Goal: Book appointment/travel/reservation

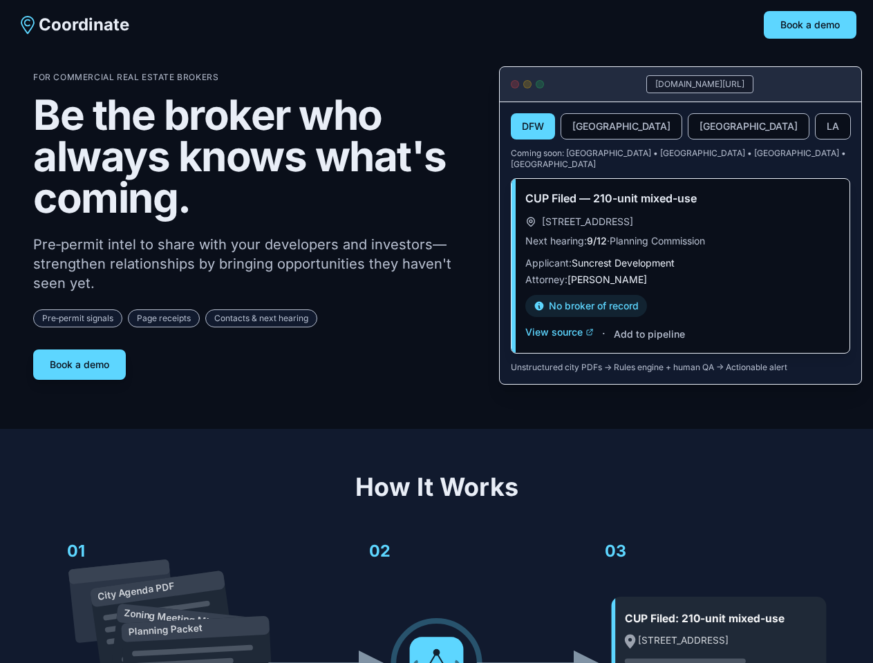
click at [436, 332] on div "For Commercial Real Estate Brokers Be the broker who always knows what's coming…" at bounding box center [255, 226] width 444 height 308
click at [810, 25] on button "Book a demo" at bounding box center [810, 25] width 93 height 28
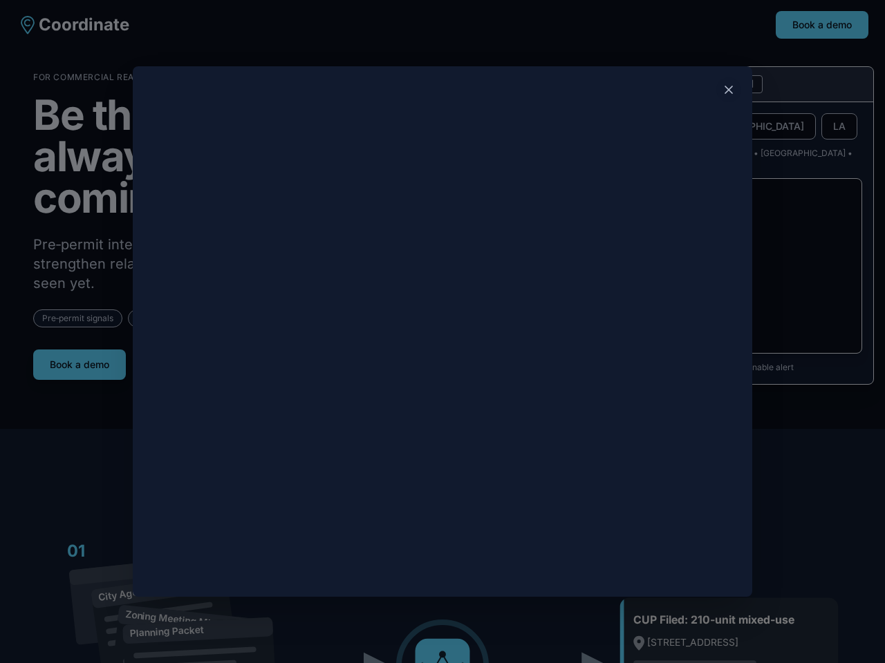
click at [79, 359] on div at bounding box center [442, 331] width 885 height 663
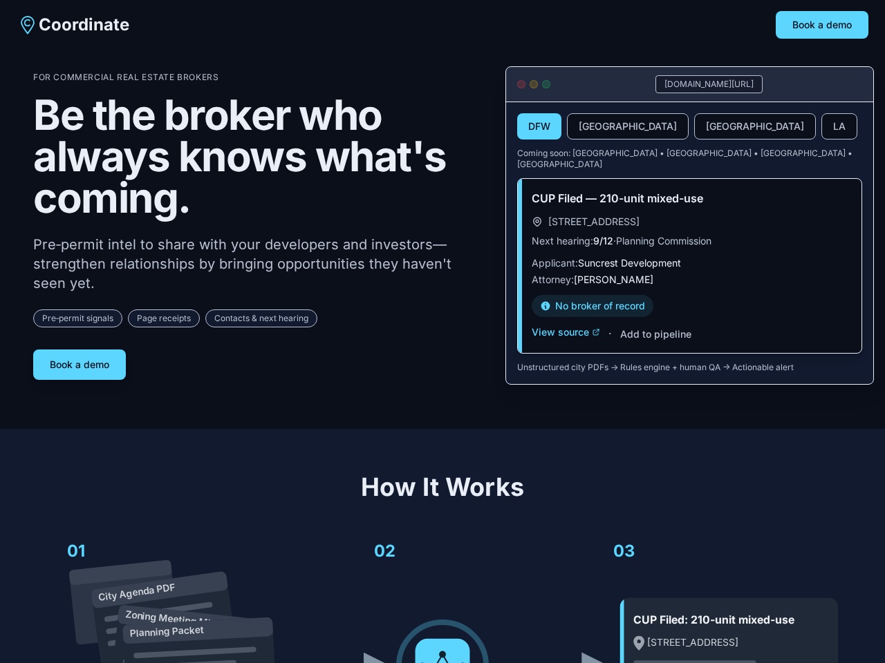
click at [533, 127] on button "DFW" at bounding box center [539, 126] width 44 height 26
click at [588, 127] on button "[GEOGRAPHIC_DATA]" at bounding box center [628, 126] width 122 height 26
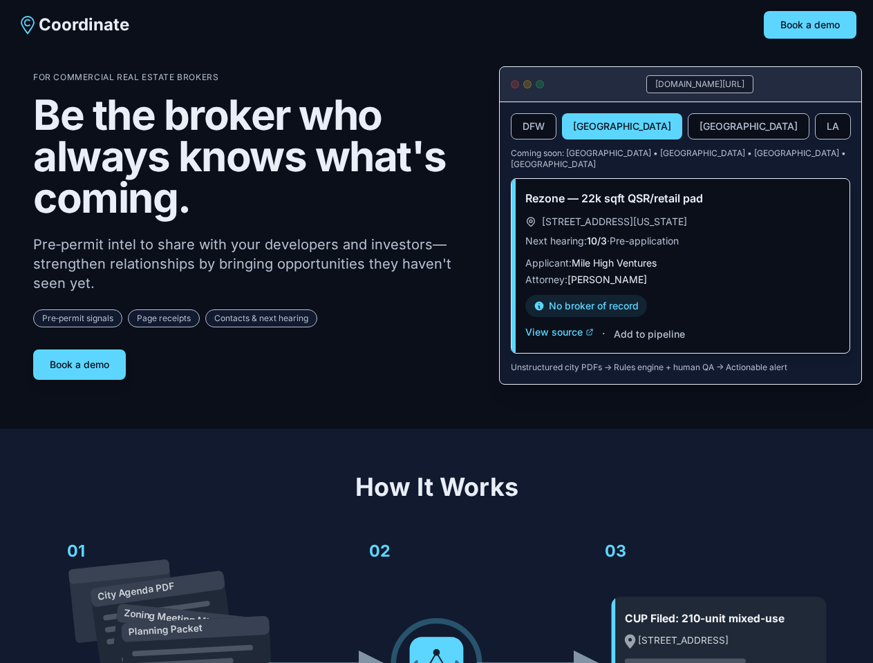
click at [688, 127] on button "[GEOGRAPHIC_DATA]" at bounding box center [749, 126] width 122 height 26
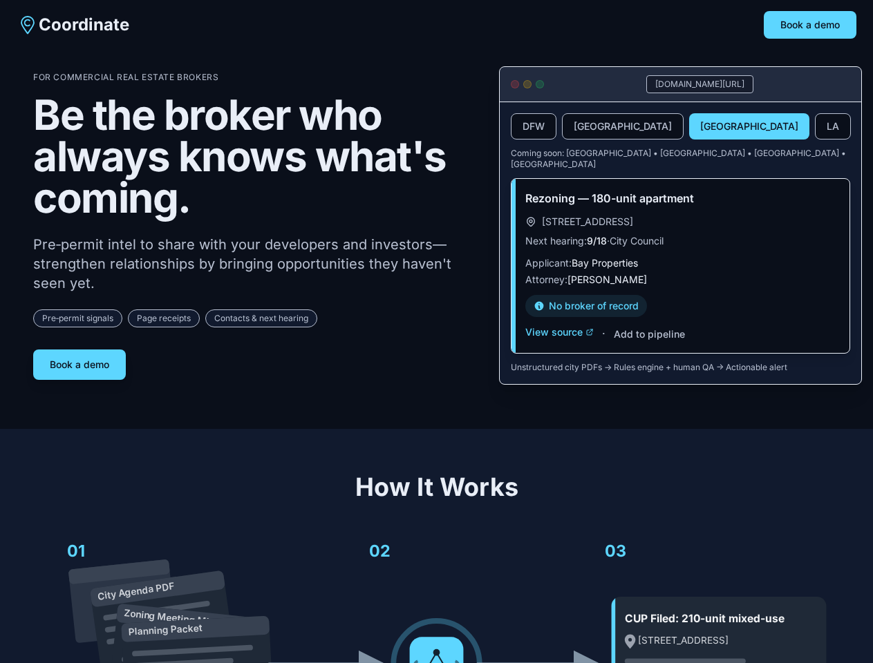
click at [815, 127] on button "LA" at bounding box center [833, 126] width 36 height 26
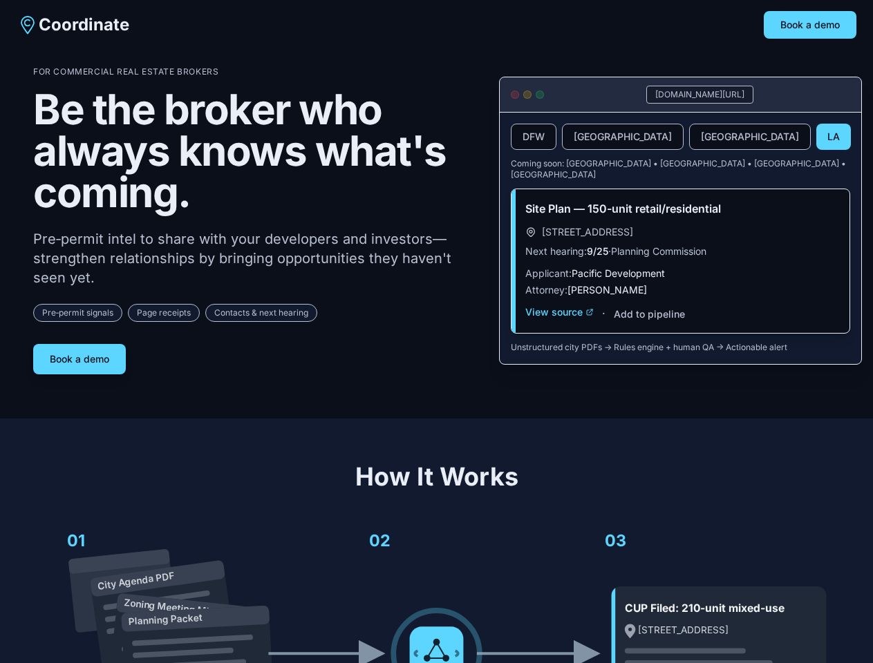
click at [559, 322] on div "Site Plan — 150-unit retail/residential [STREET_ADDRESS] Next hearing: 9/25 · P…" at bounding box center [680, 261] width 338 height 144
click at [648, 324] on div "Site Plan — 150-unit retail/residential [STREET_ADDRESS] Next hearing: 9/25 · P…" at bounding box center [680, 261] width 338 height 144
